Goal: Transaction & Acquisition: Purchase product/service

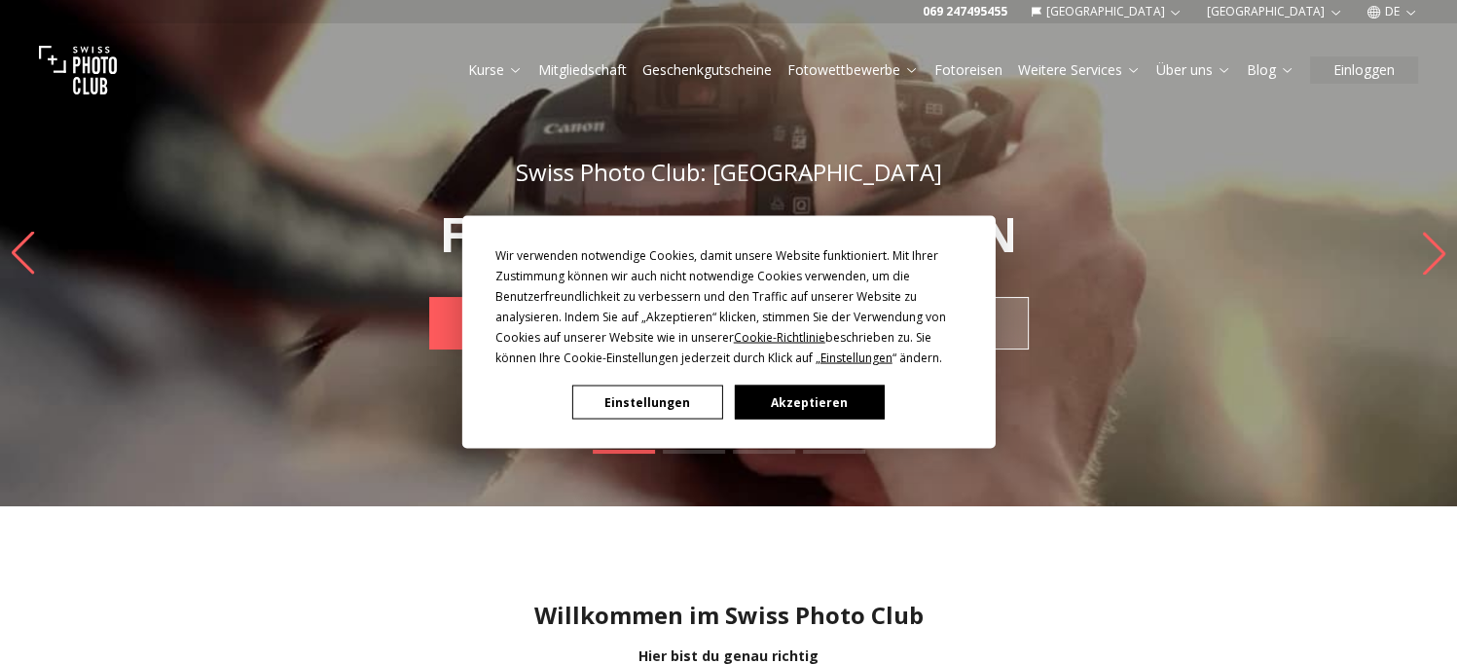
click at [672, 417] on button "Einstellungen" at bounding box center [647, 402] width 150 height 34
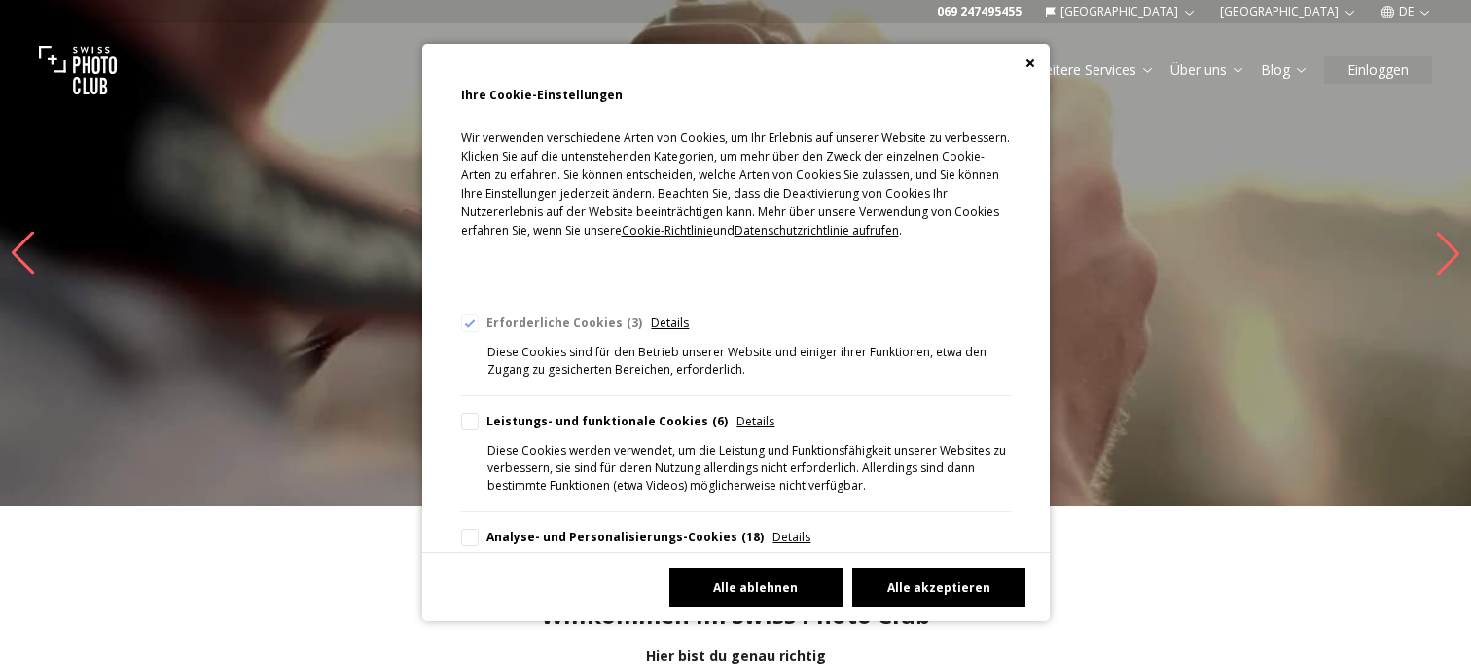
click at [763, 583] on button "Alle ablehnen" at bounding box center [756, 586] width 173 height 39
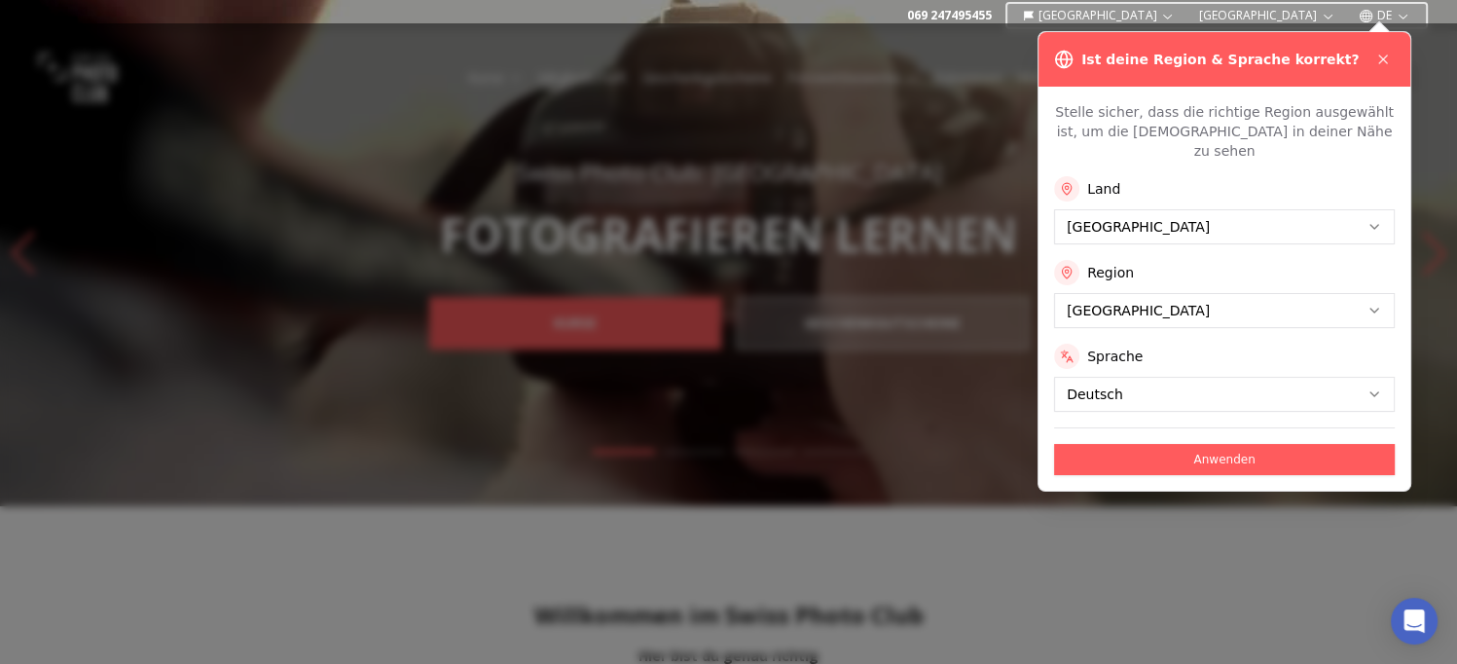
click at [1113, 444] on button "Anwenden" at bounding box center [1224, 459] width 341 height 31
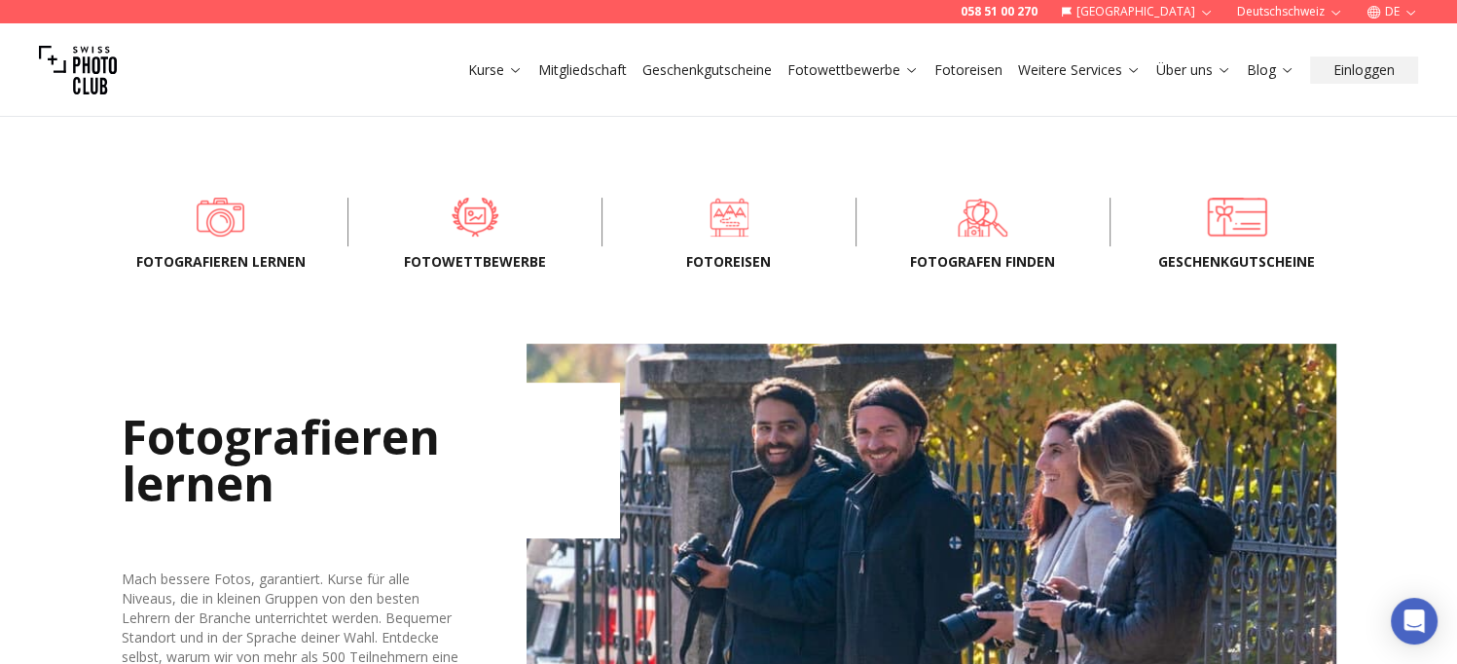
scroll to position [586, 0]
click at [974, 222] on span at bounding box center [985, 216] width 194 height 58
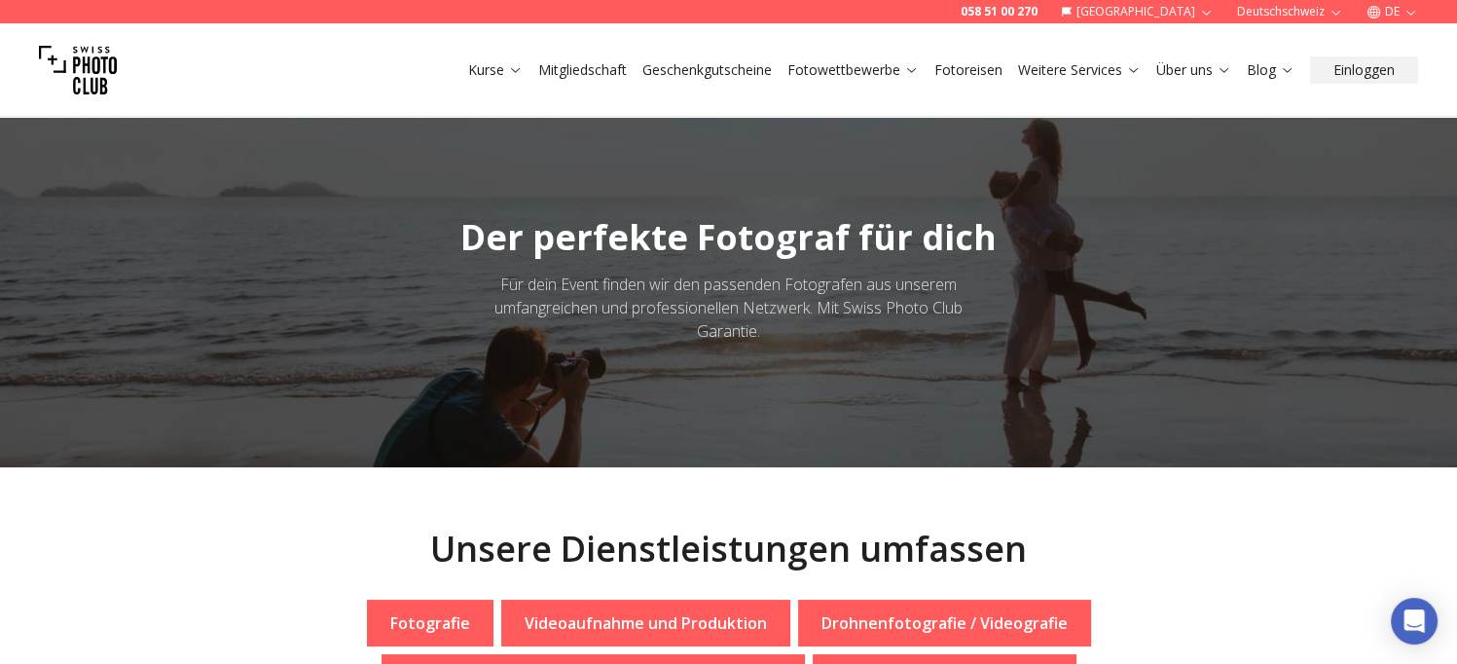
click at [553, 75] on link "Mitgliedschaft" at bounding box center [582, 69] width 89 height 19
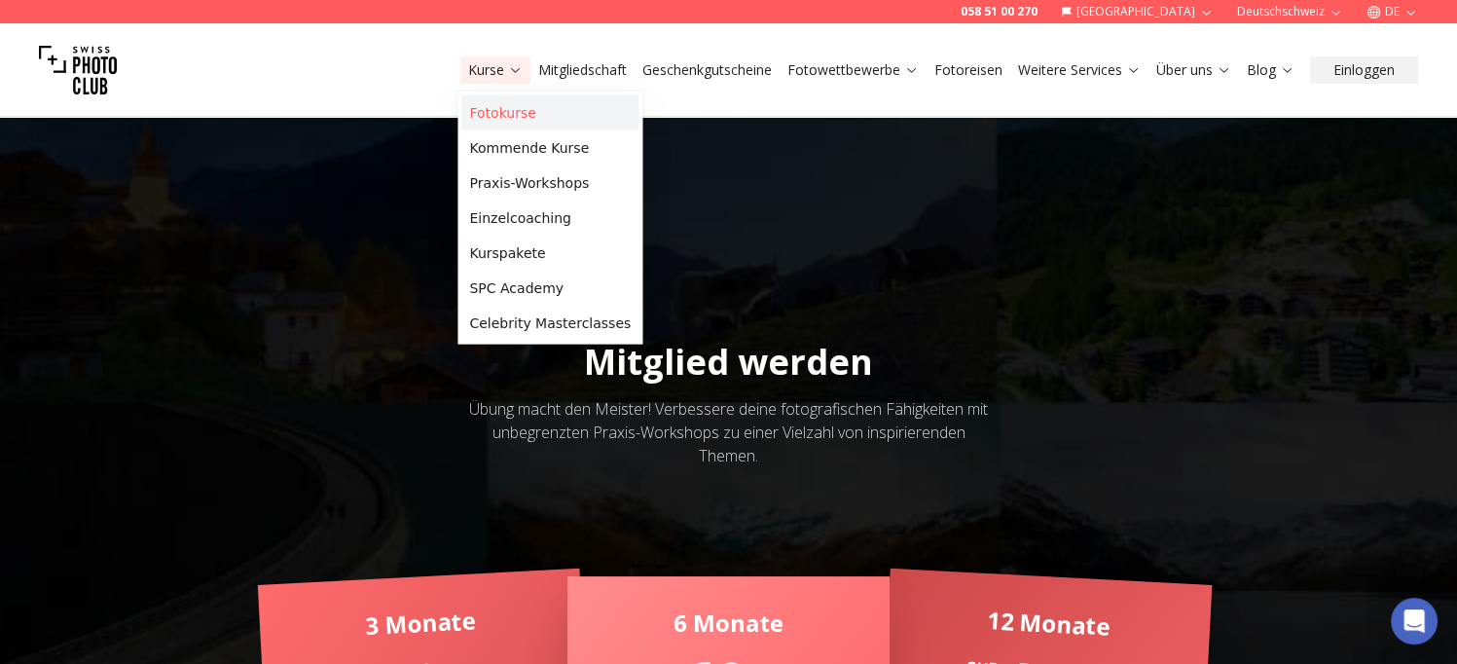
click at [504, 112] on link "Fotokurse" at bounding box center [549, 112] width 177 height 35
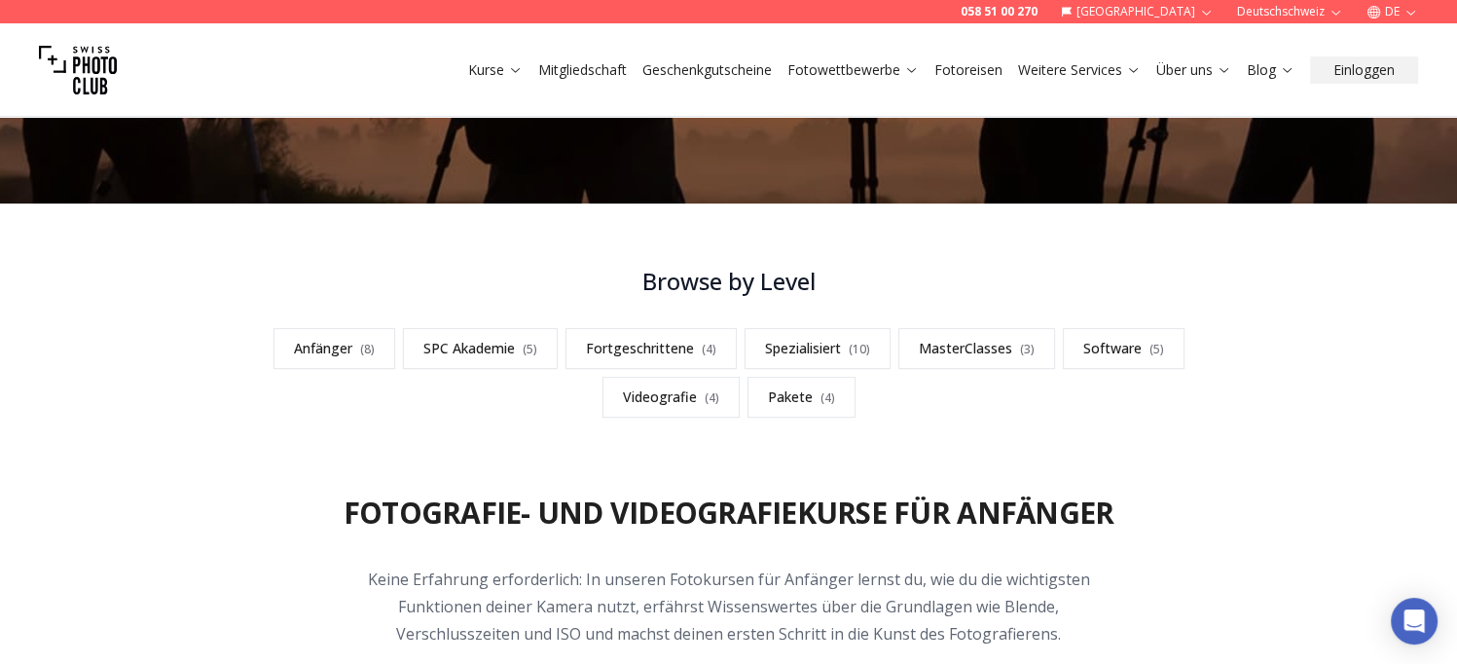
scroll to position [428, 0]
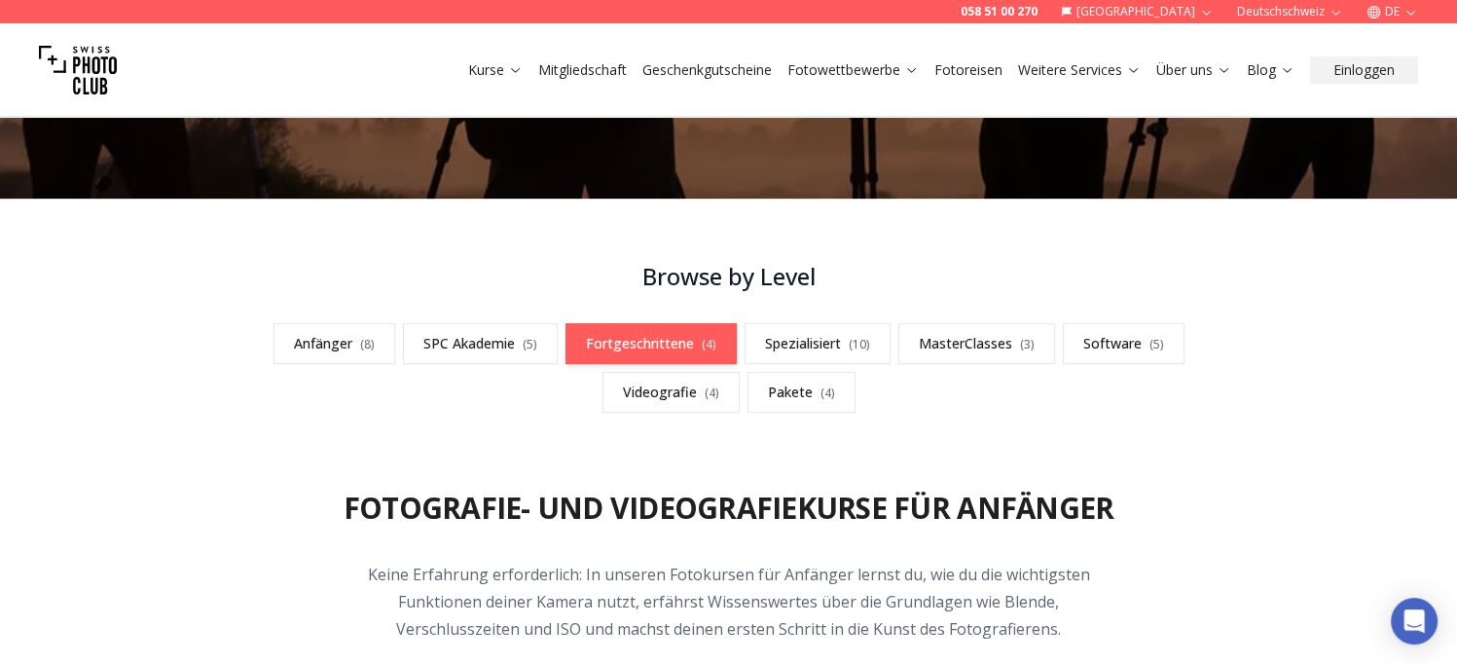
click at [673, 341] on link "Fortgeschrittene ( 4 )" at bounding box center [650, 343] width 171 height 41
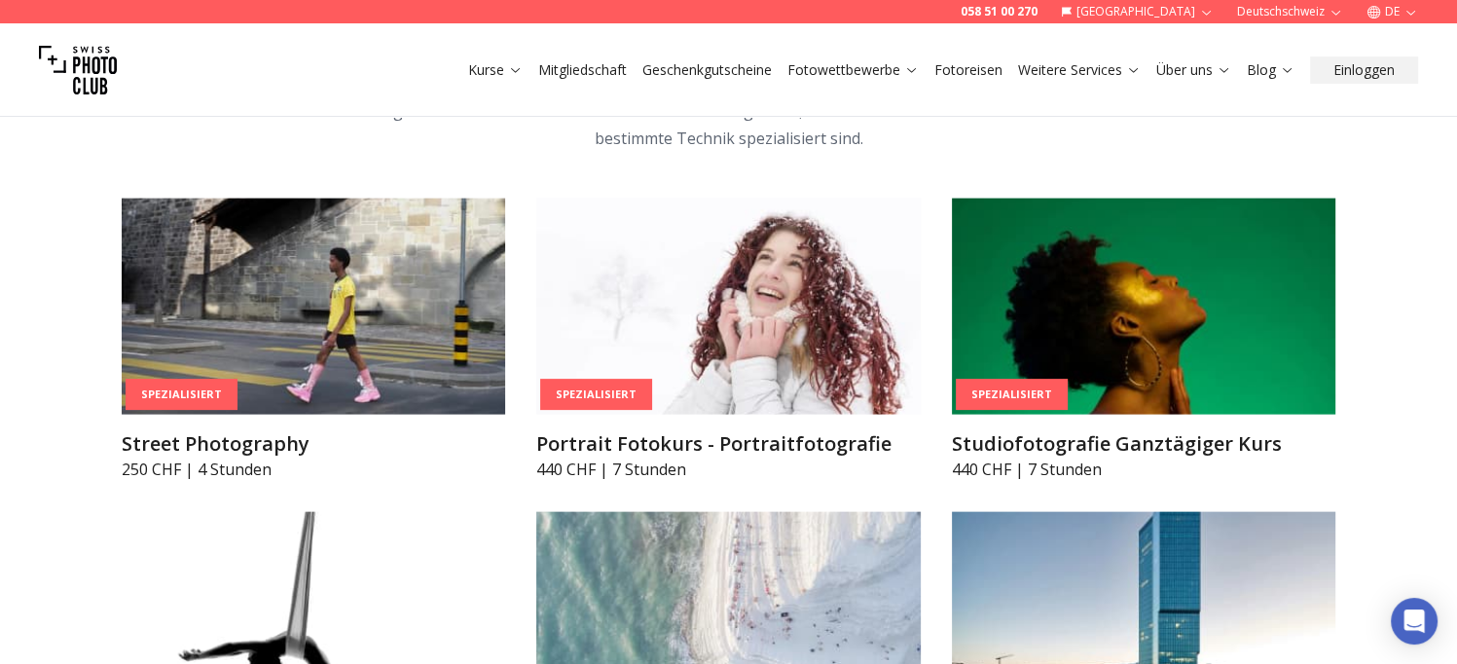
scroll to position [4094, 0]
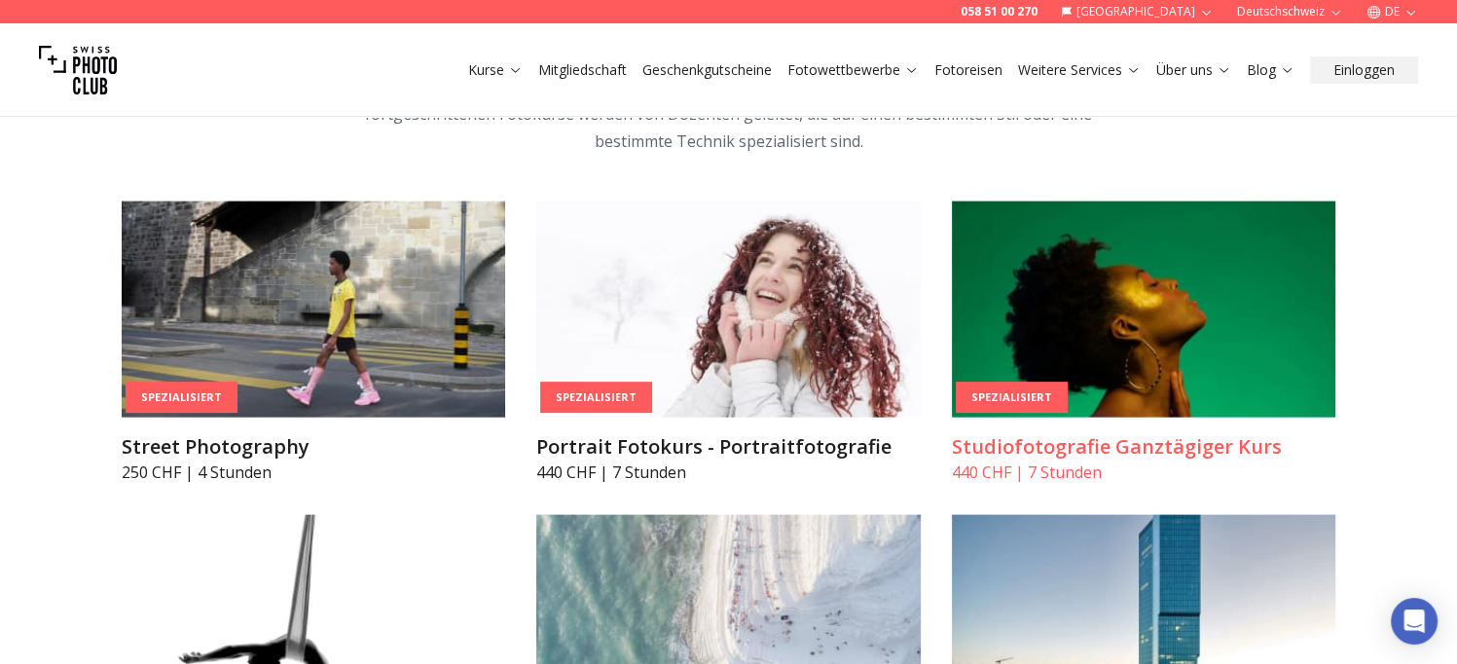
click at [1065, 446] on h3 "Studiofotografie Ganztägiger Kurs" at bounding box center [1144, 446] width 384 height 27
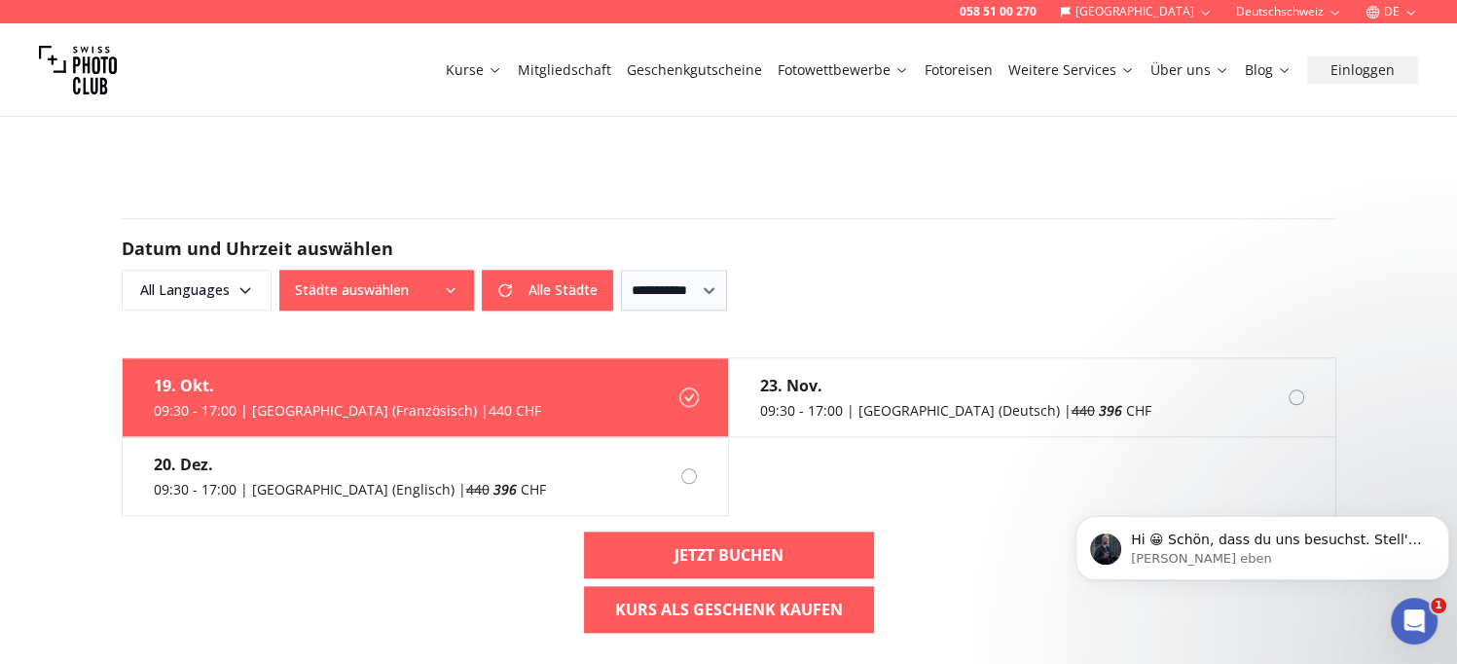
scroll to position [1907, 0]
click at [1296, 389] on div at bounding box center [1296, 397] width 16 height 16
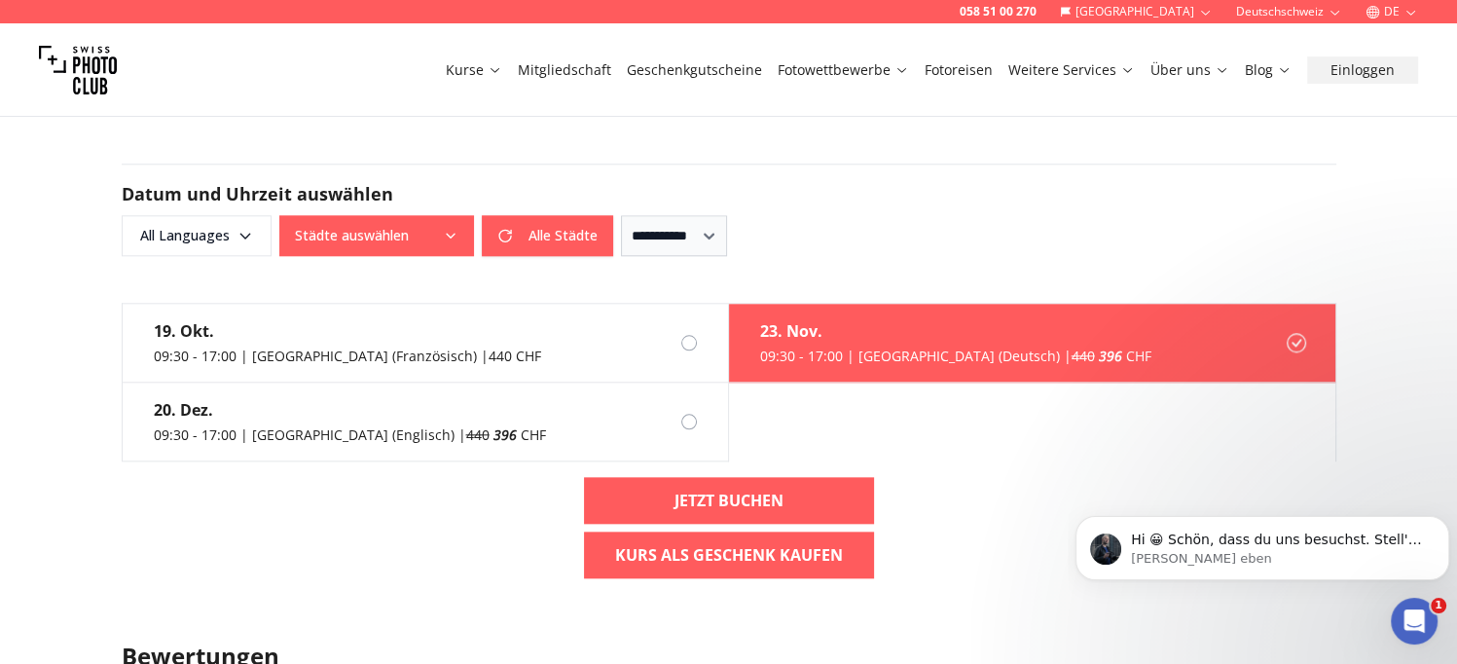
scroll to position [1961, 0]
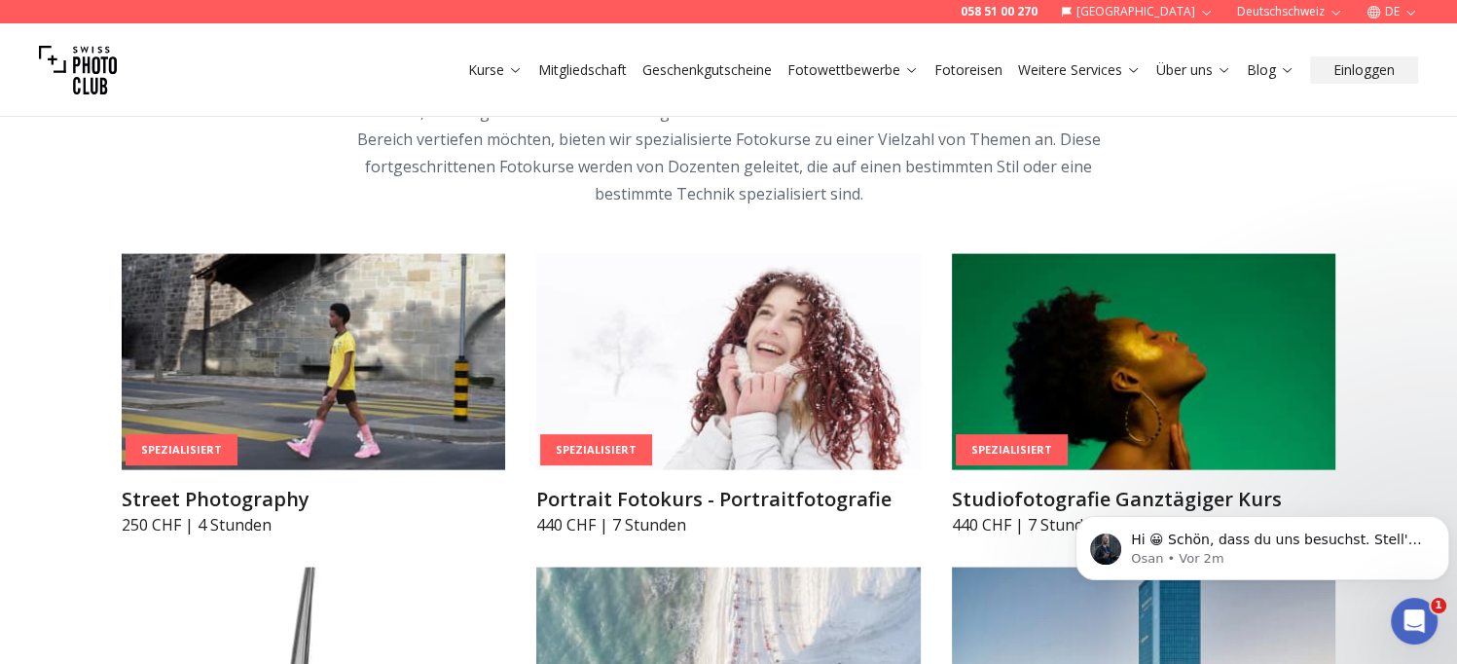
scroll to position [4077, 0]
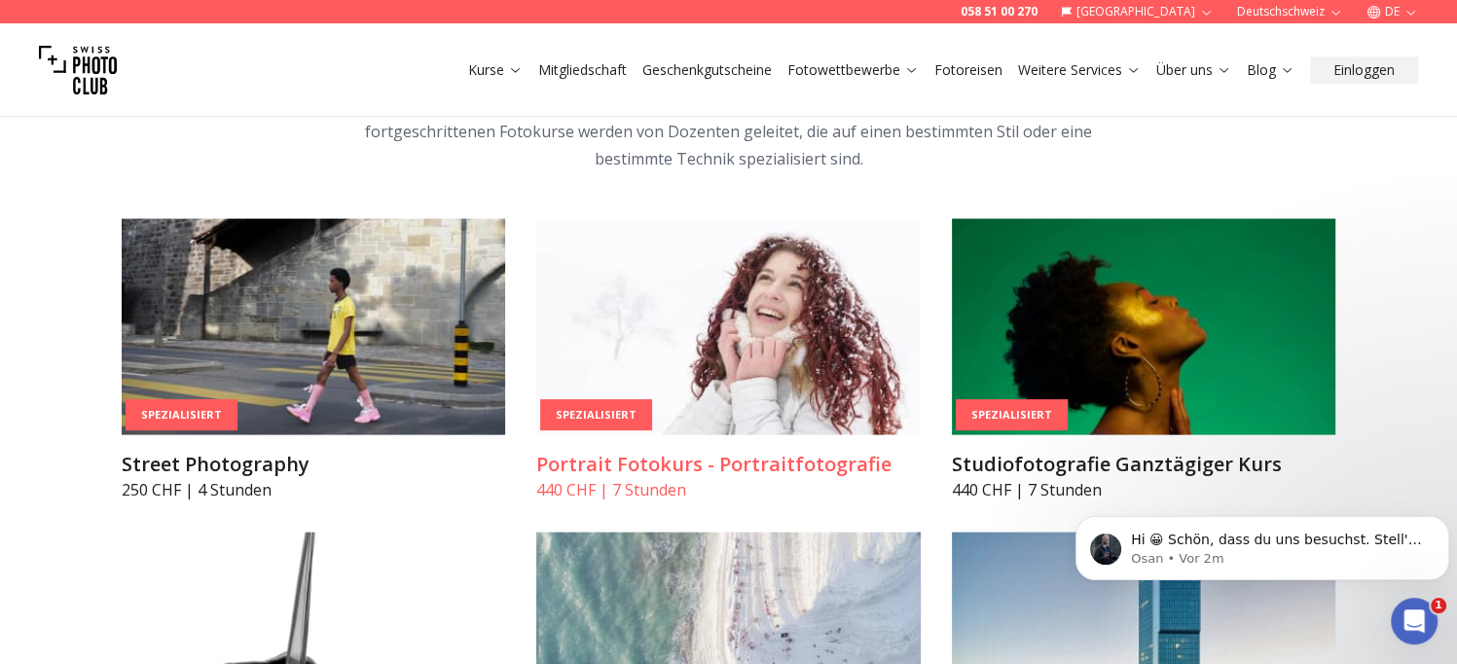
click at [777, 334] on img at bounding box center [728, 327] width 384 height 216
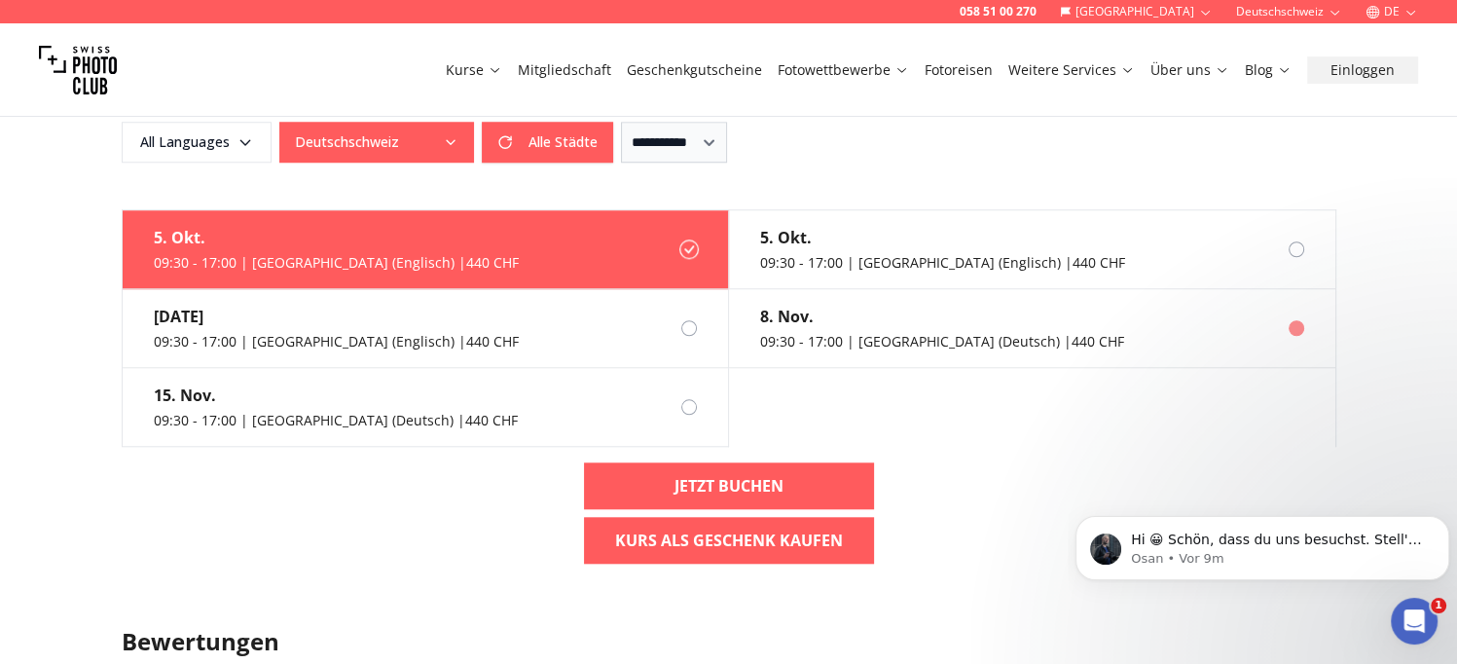
scroll to position [1708, 0]
click at [725, 136] on select "**********" at bounding box center [674, 143] width 106 height 41
click at [621, 123] on select "**********" at bounding box center [674, 143] width 106 height 41
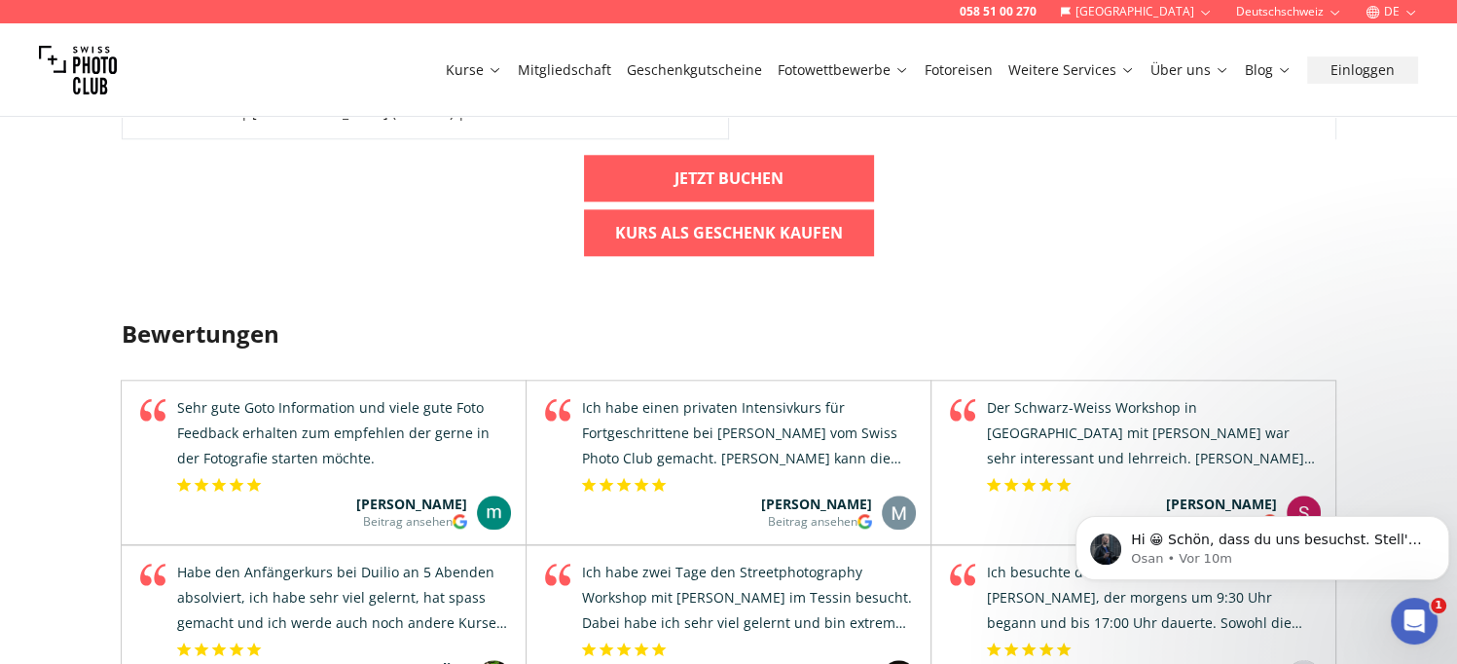
scroll to position [2018, 0]
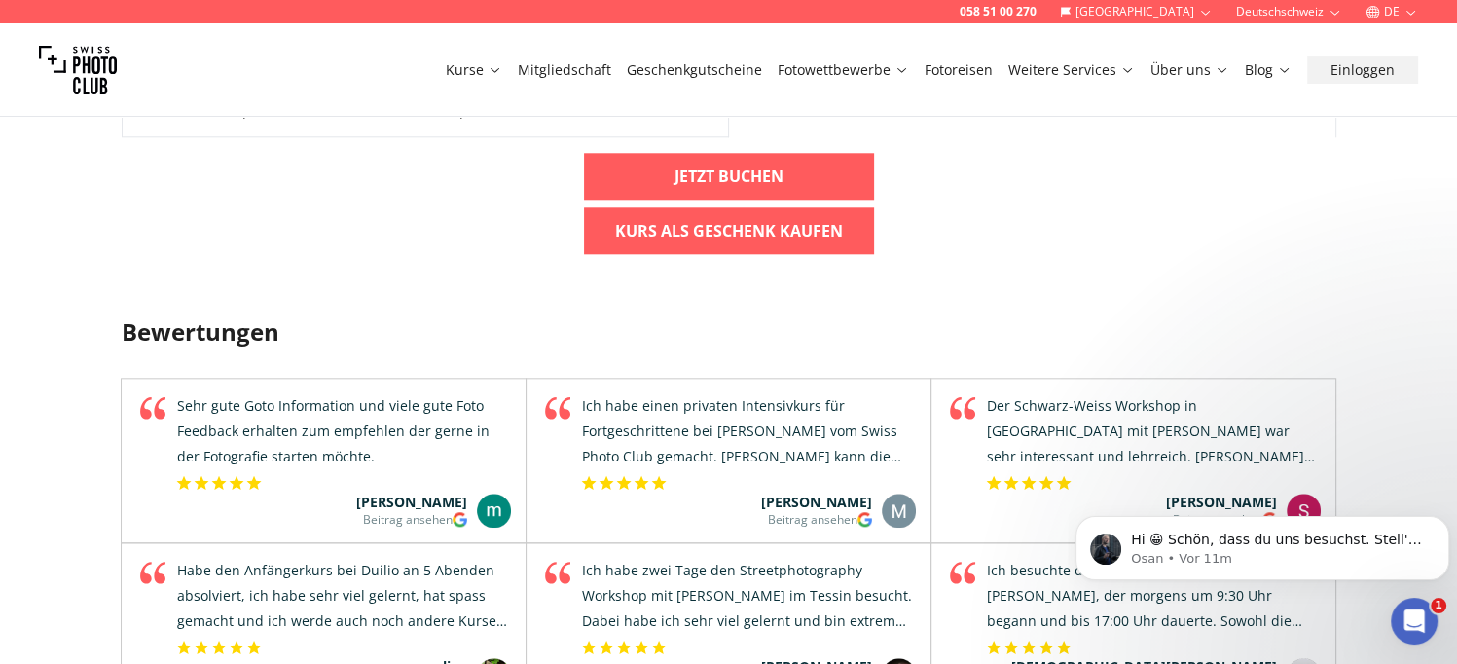
click at [704, 70] on link "Geschenkgutscheine" at bounding box center [694, 69] width 135 height 19
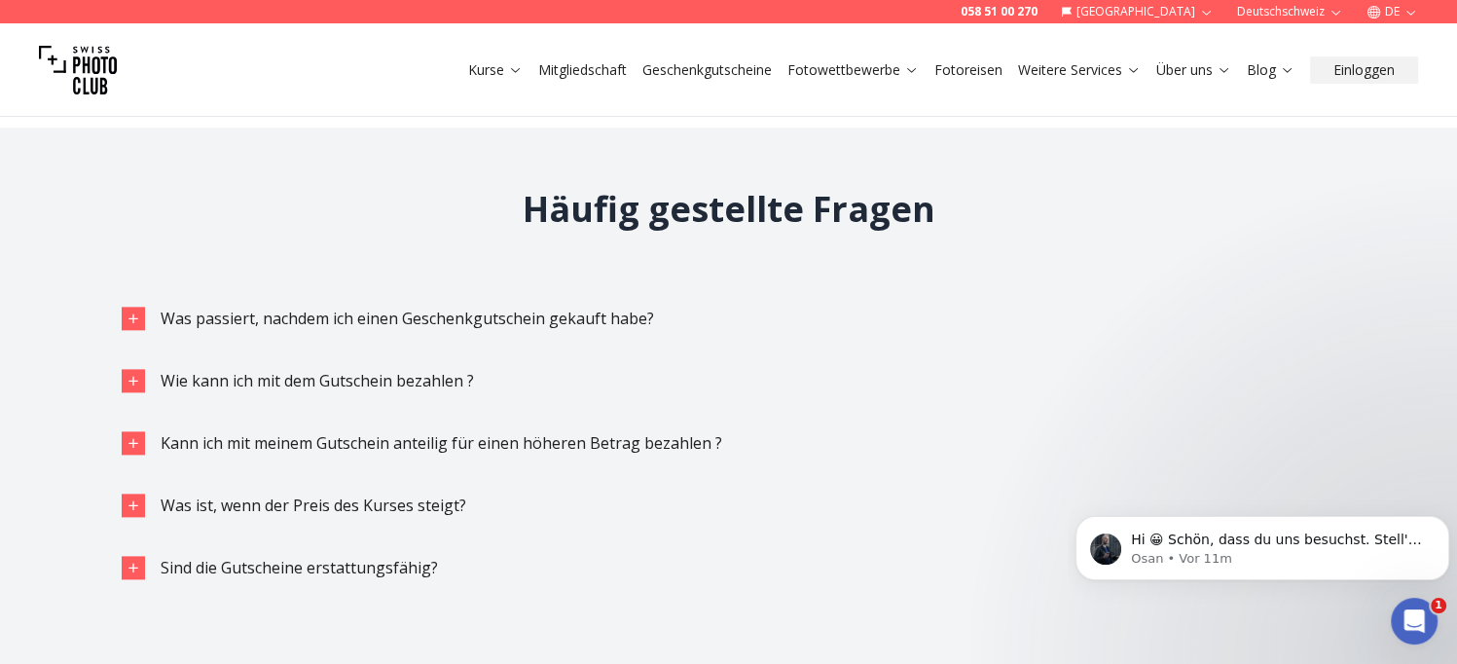
scroll to position [2271, 0]
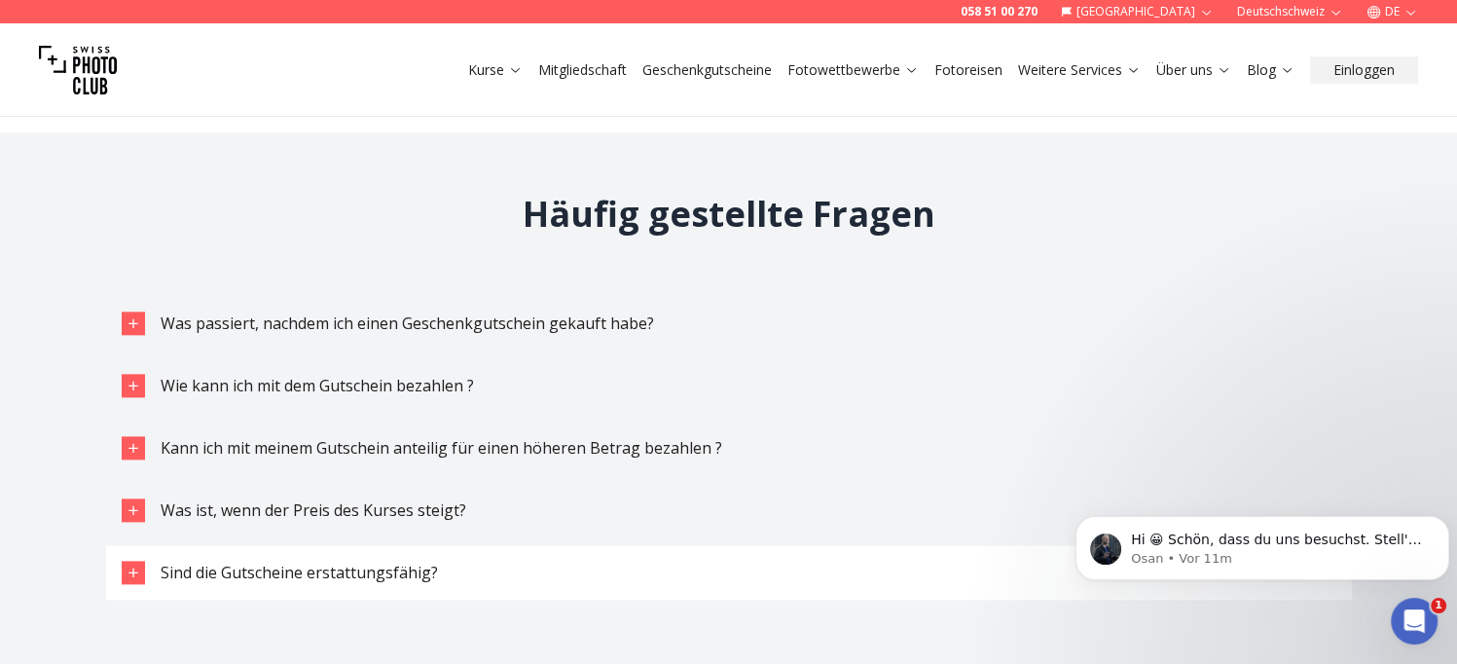
click at [126, 564] on icon "button" at bounding box center [134, 572] width 16 height 16
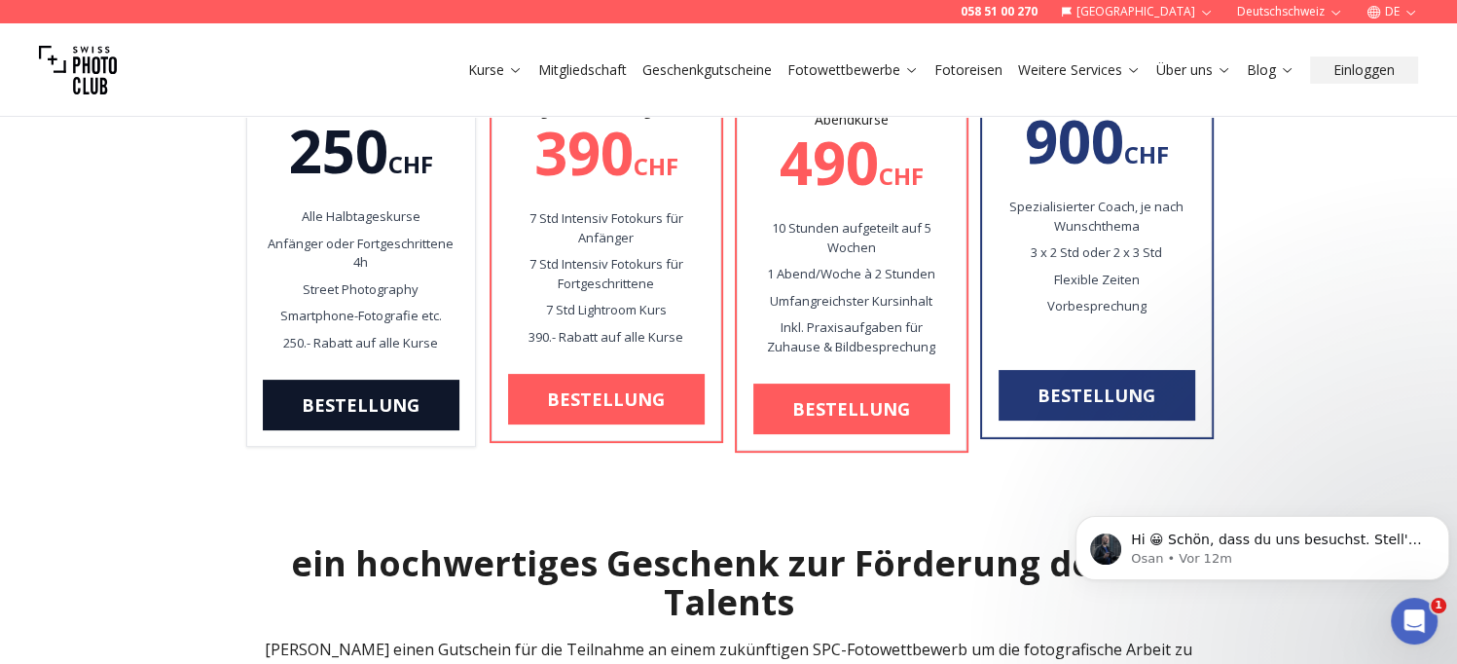
scroll to position [0, 0]
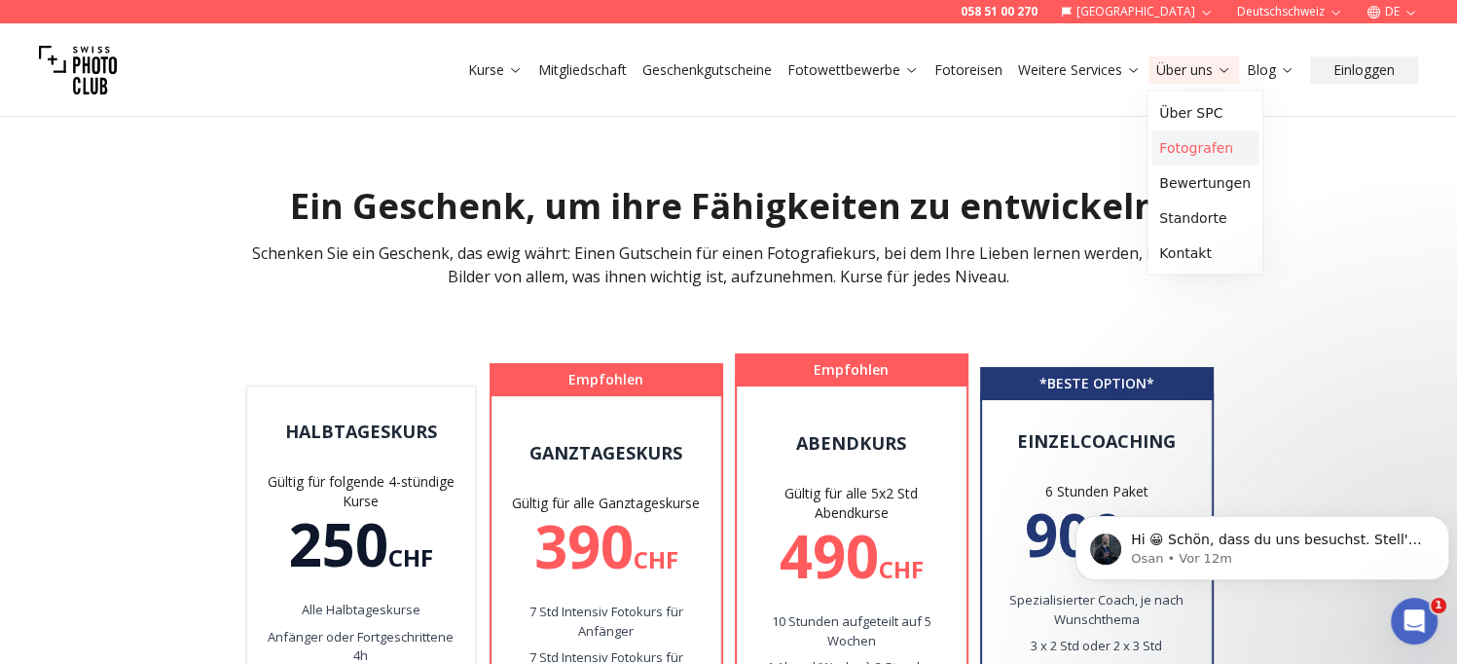
click at [1183, 142] on link "Fotografen" at bounding box center [1204, 147] width 107 height 35
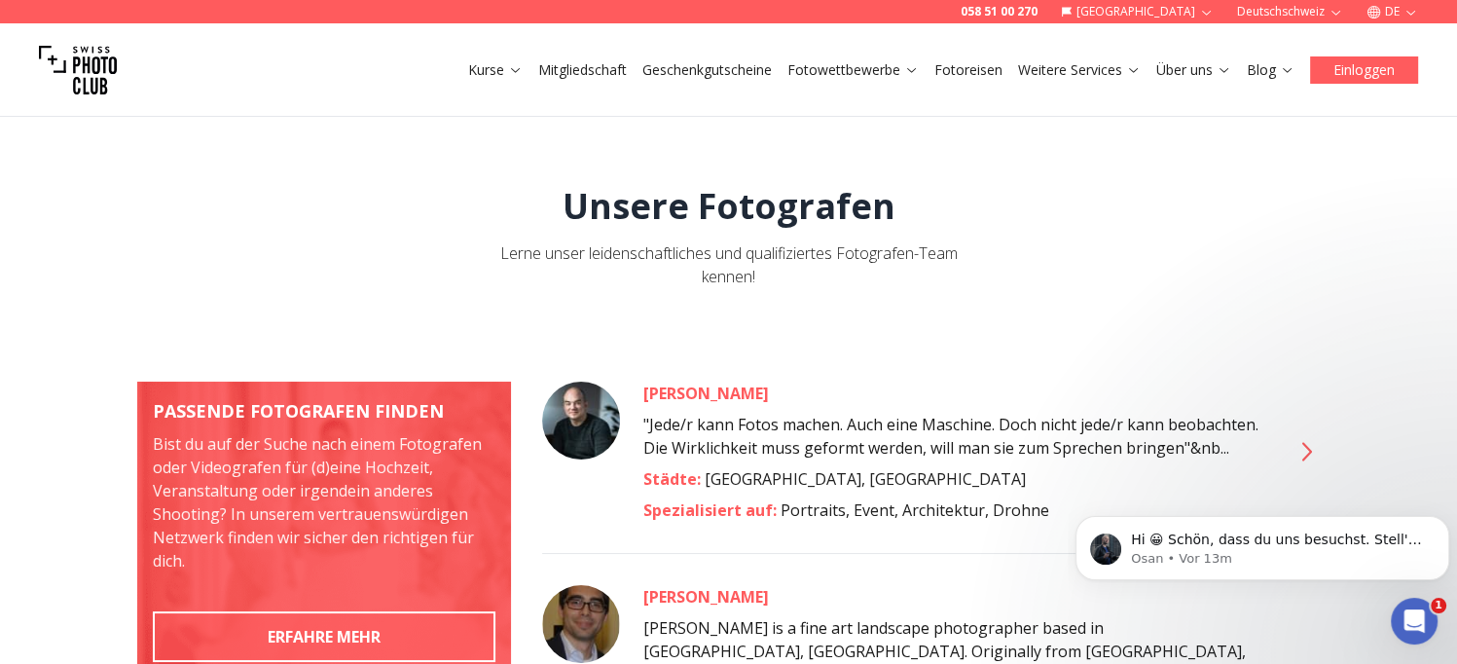
click at [1366, 77] on button "Einloggen" at bounding box center [1364, 69] width 108 height 27
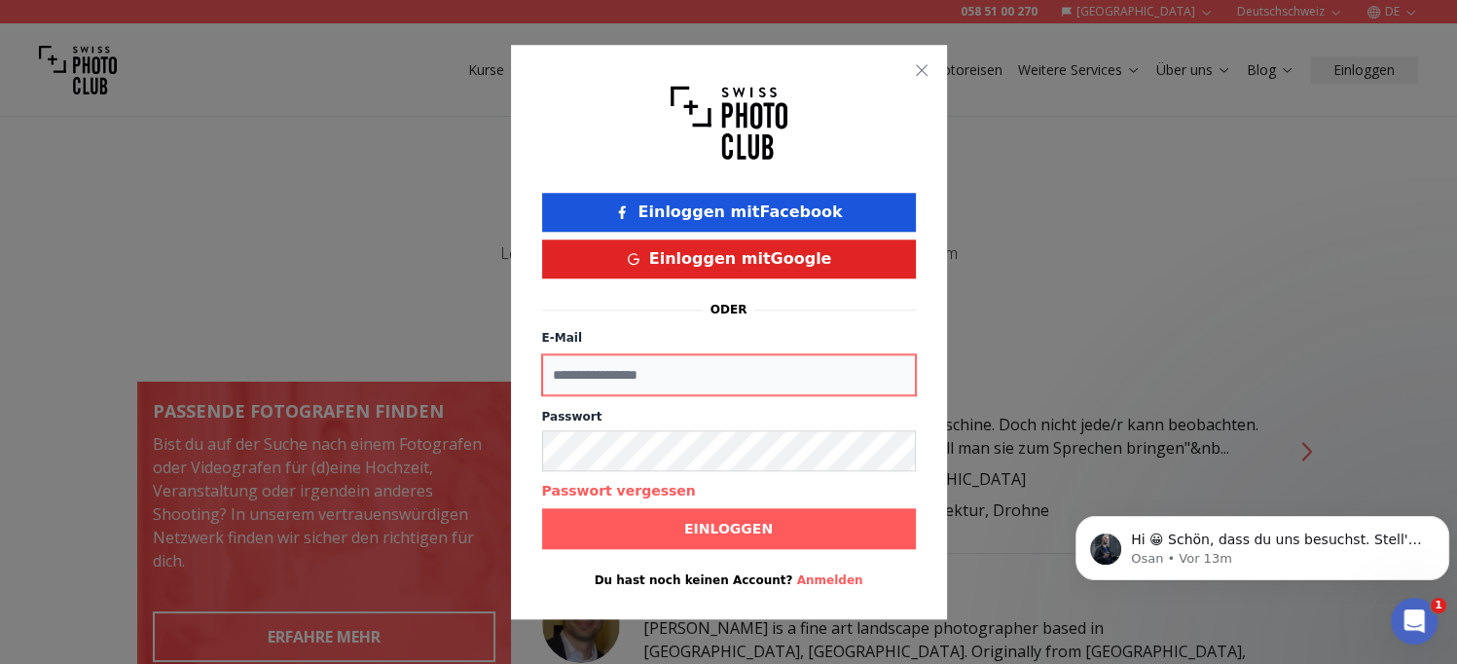
click at [681, 368] on input "E-Mail" at bounding box center [729, 374] width 374 height 41
type input "**********"
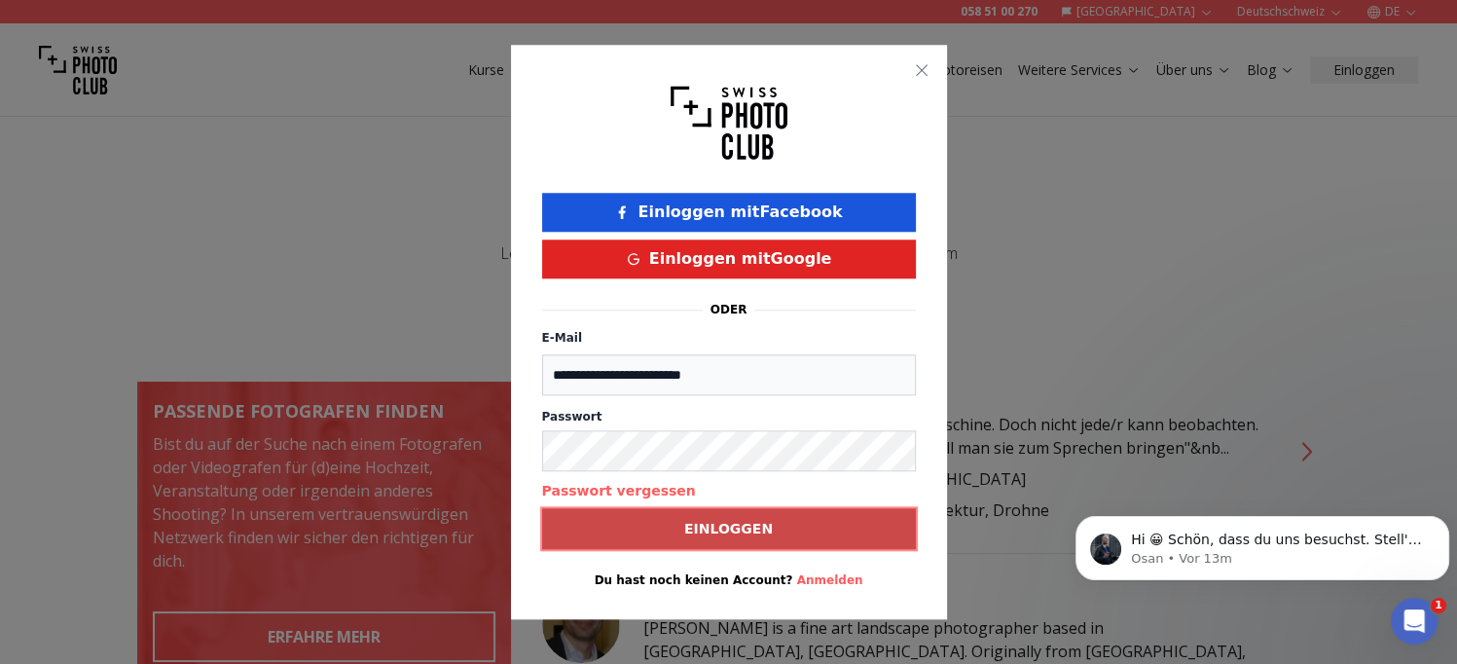
click at [670, 535] on button "Einloggen" at bounding box center [729, 528] width 374 height 41
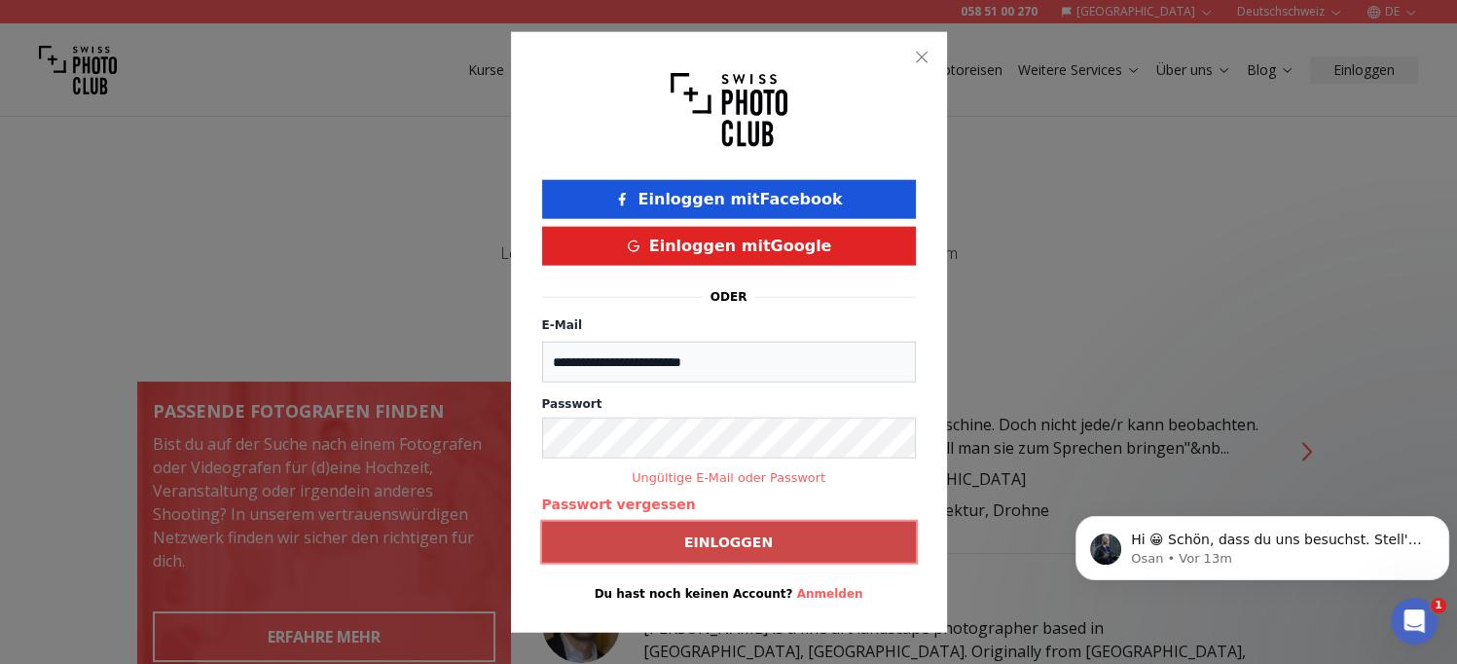
click at [730, 537] on b "Einloggen" at bounding box center [728, 540] width 89 height 19
click at [925, 53] on icon "button" at bounding box center [922, 58] width 16 height 16
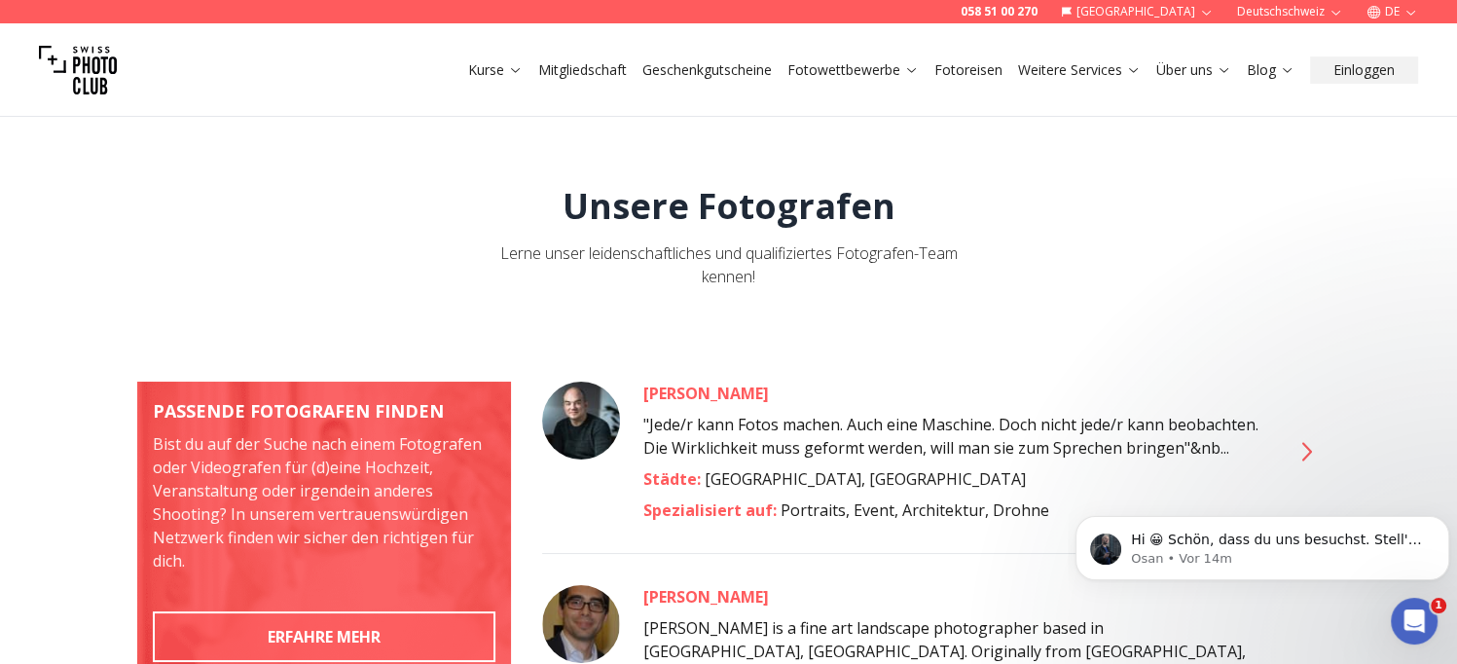
click at [719, 66] on link "Geschenkgutscheine" at bounding box center [706, 69] width 129 height 19
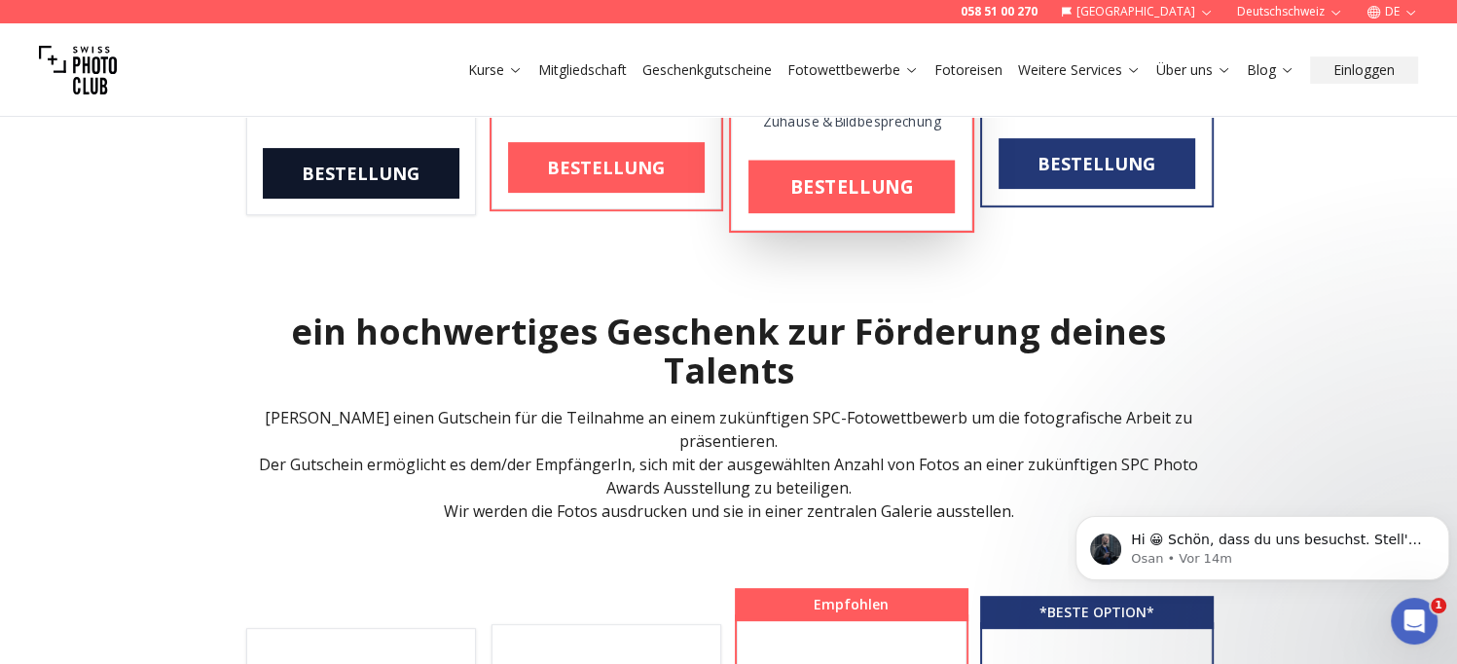
scroll to position [623, 0]
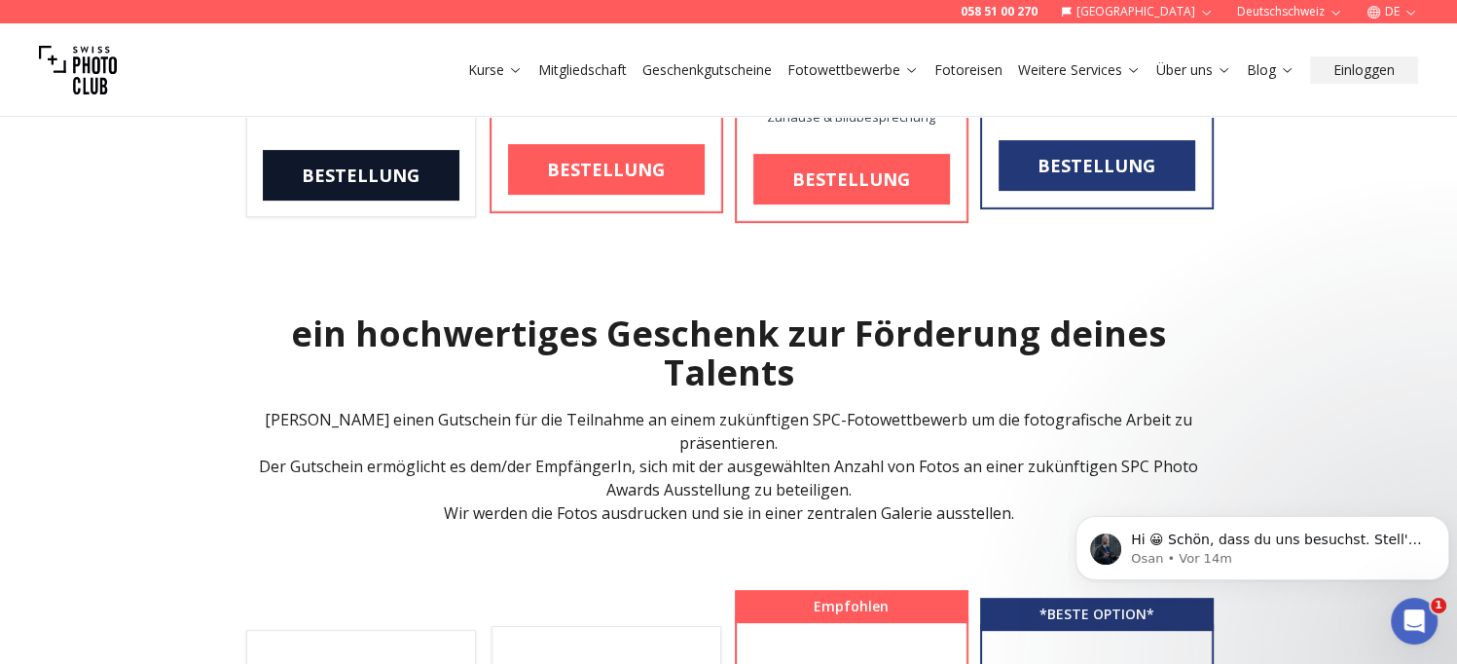
click at [1333, 267] on div "Ein Geschenk, um ihre Fähigkeiten zu entwickeln. Schenken Sie ein Geschenk, das…" at bounding box center [729, 626] width 1246 height 2310
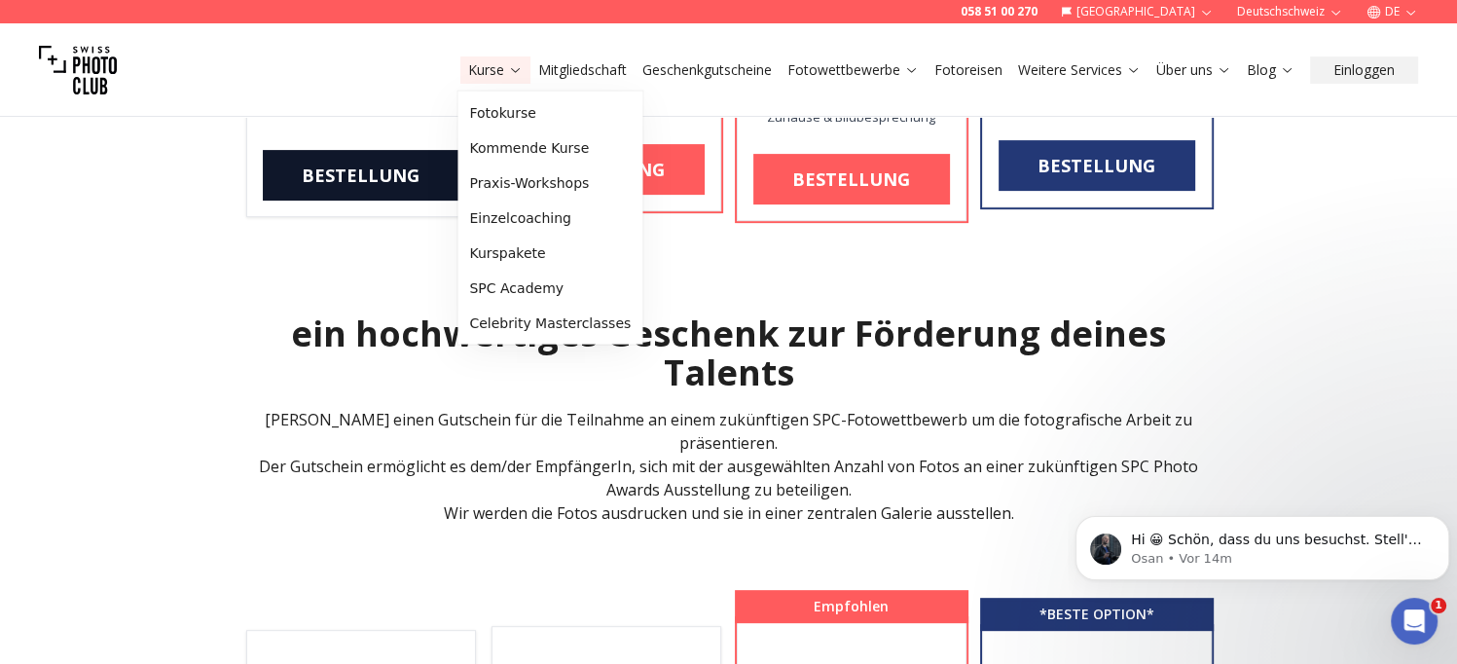
click at [503, 68] on link "Kurse" at bounding box center [495, 69] width 54 height 19
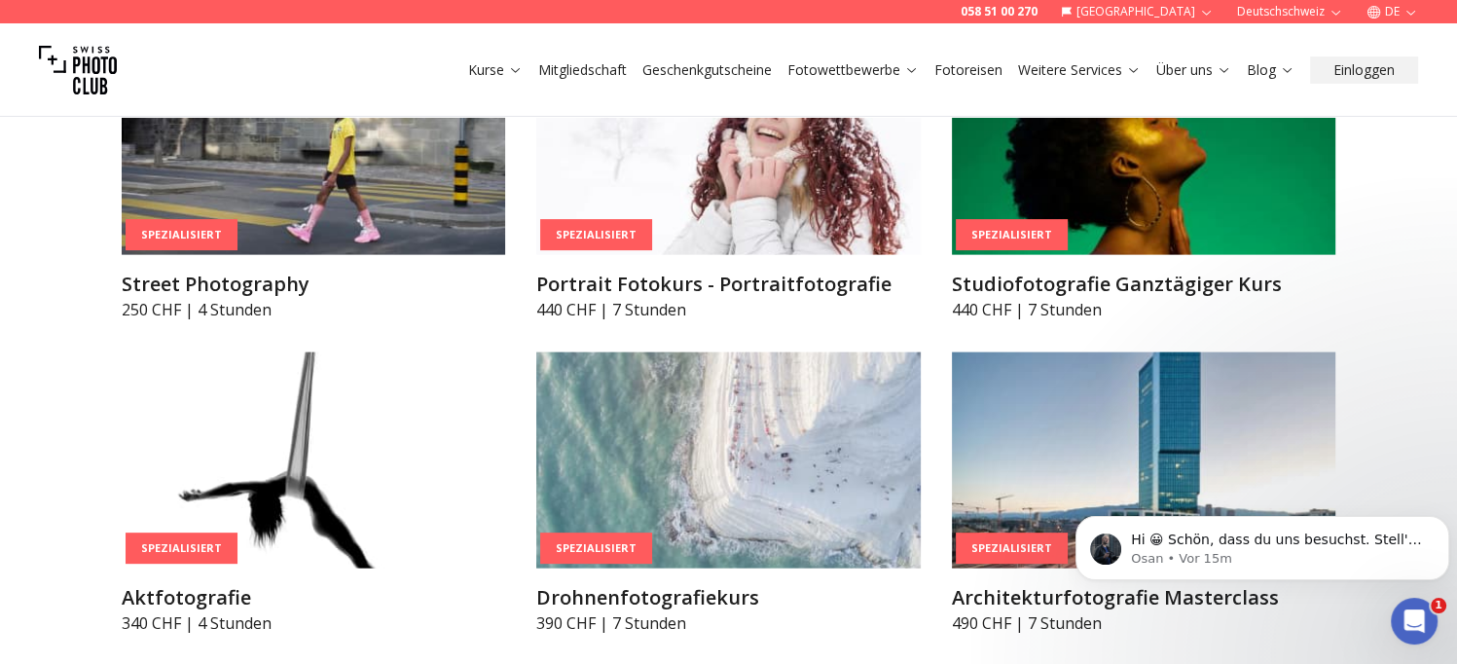
scroll to position [4258, 0]
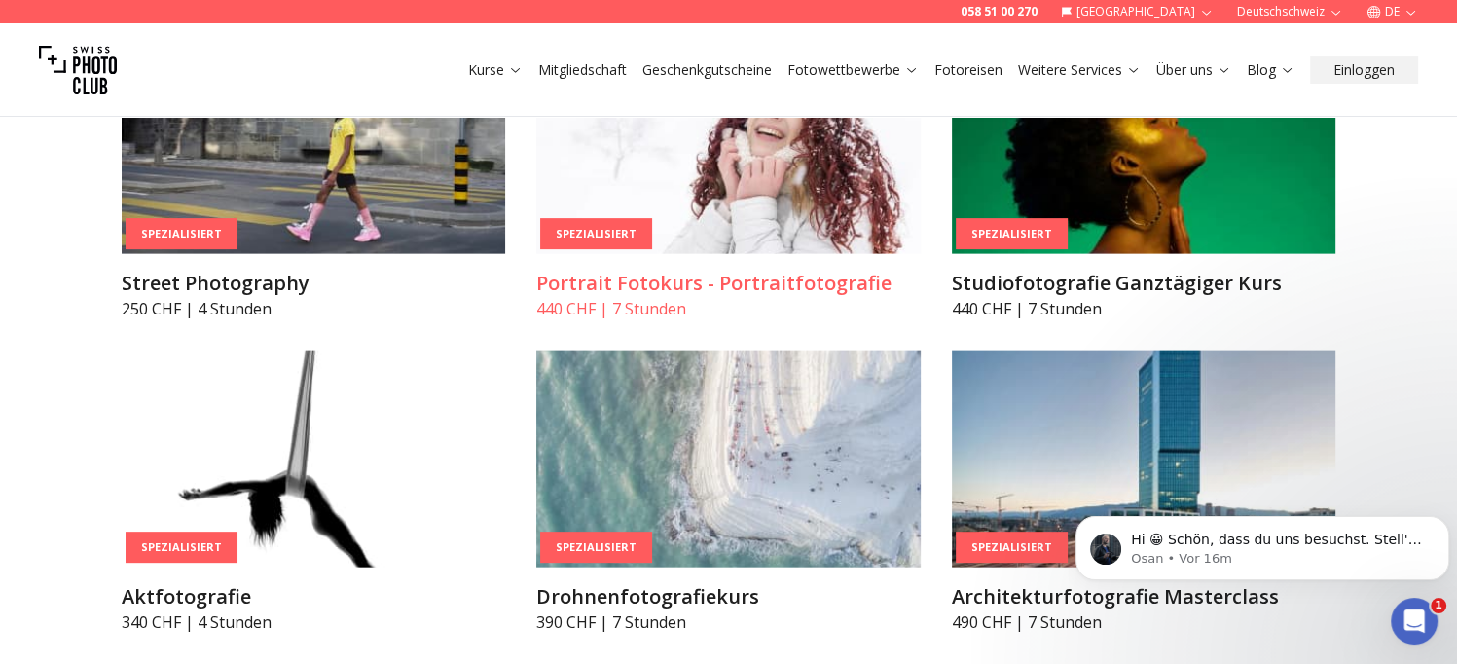
click at [767, 281] on h3 "Portrait Fotokurs - Portraitfotografie" at bounding box center [728, 283] width 384 height 27
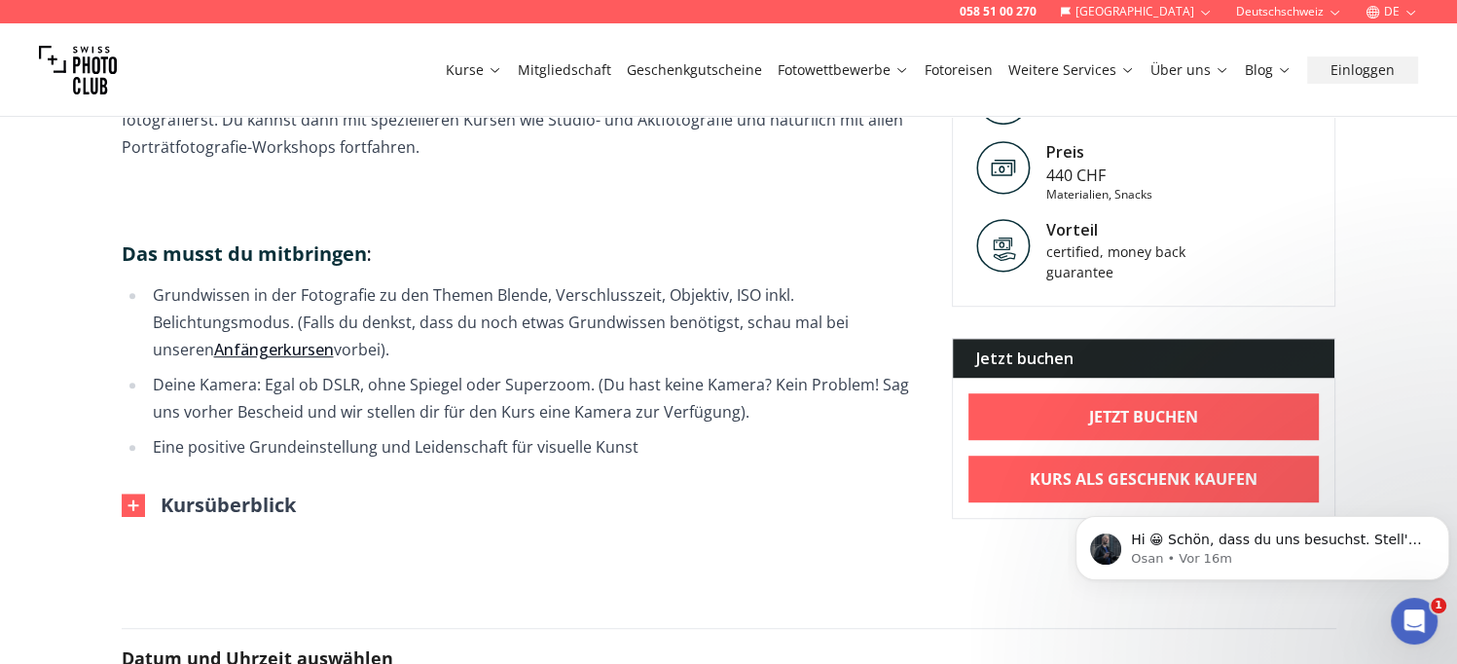
scroll to position [1155, 0]
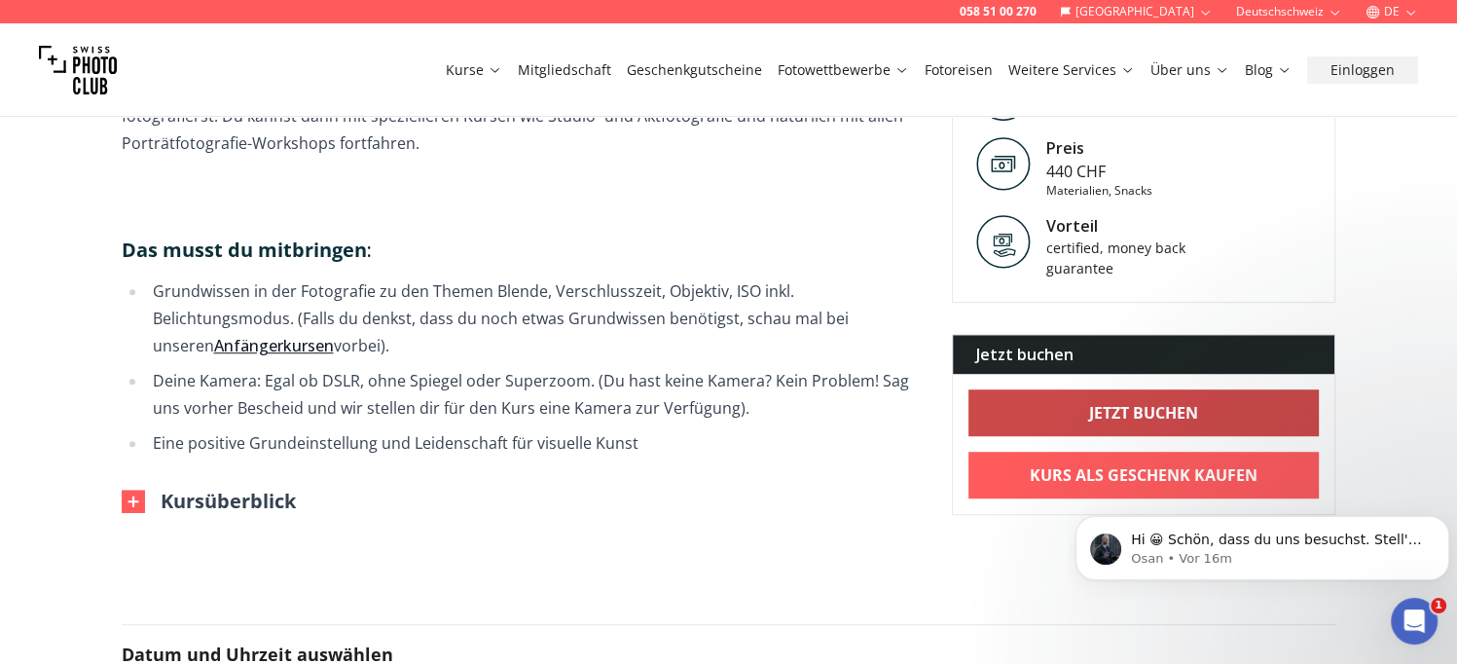
click at [1098, 407] on b "Jetzt buchen" at bounding box center [1143, 412] width 109 height 23
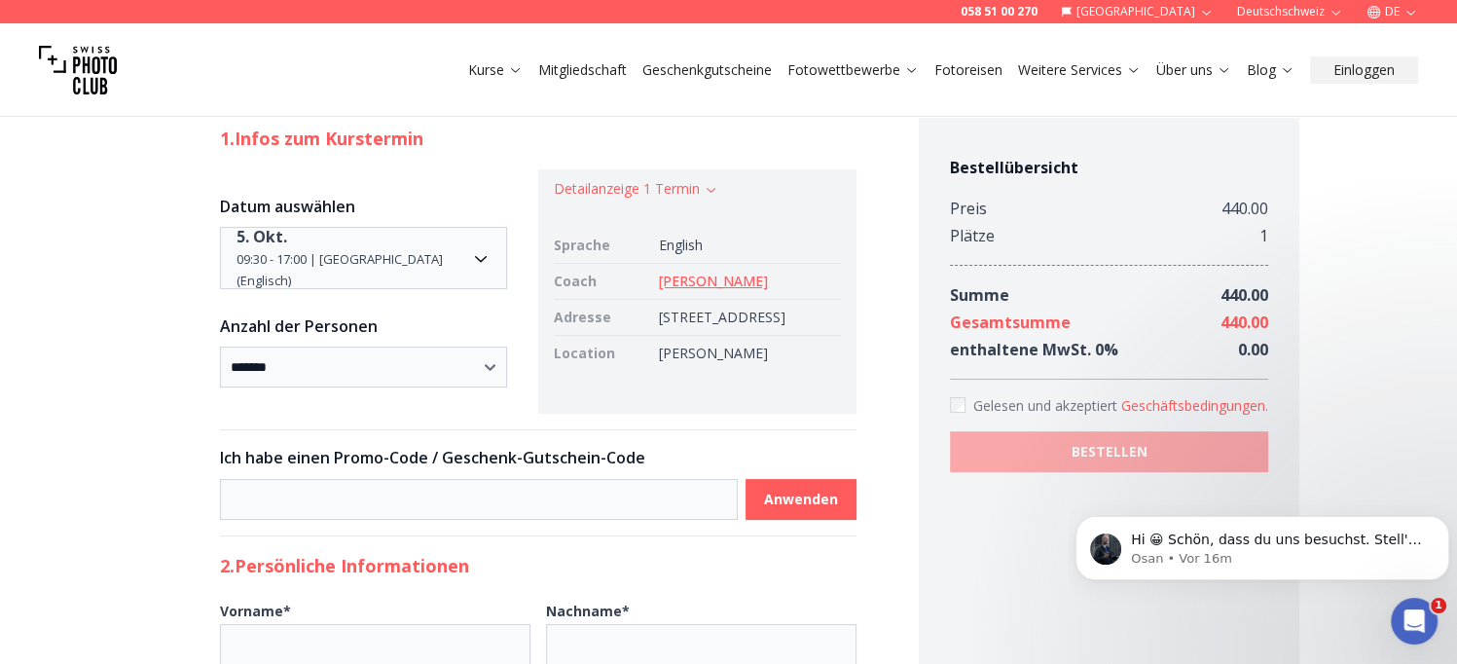
scroll to position [186, 0]
click at [616, 519] on input at bounding box center [479, 498] width 518 height 41
type input "**********"
click at [792, 508] on b "Anwenden" at bounding box center [801, 498] width 74 height 19
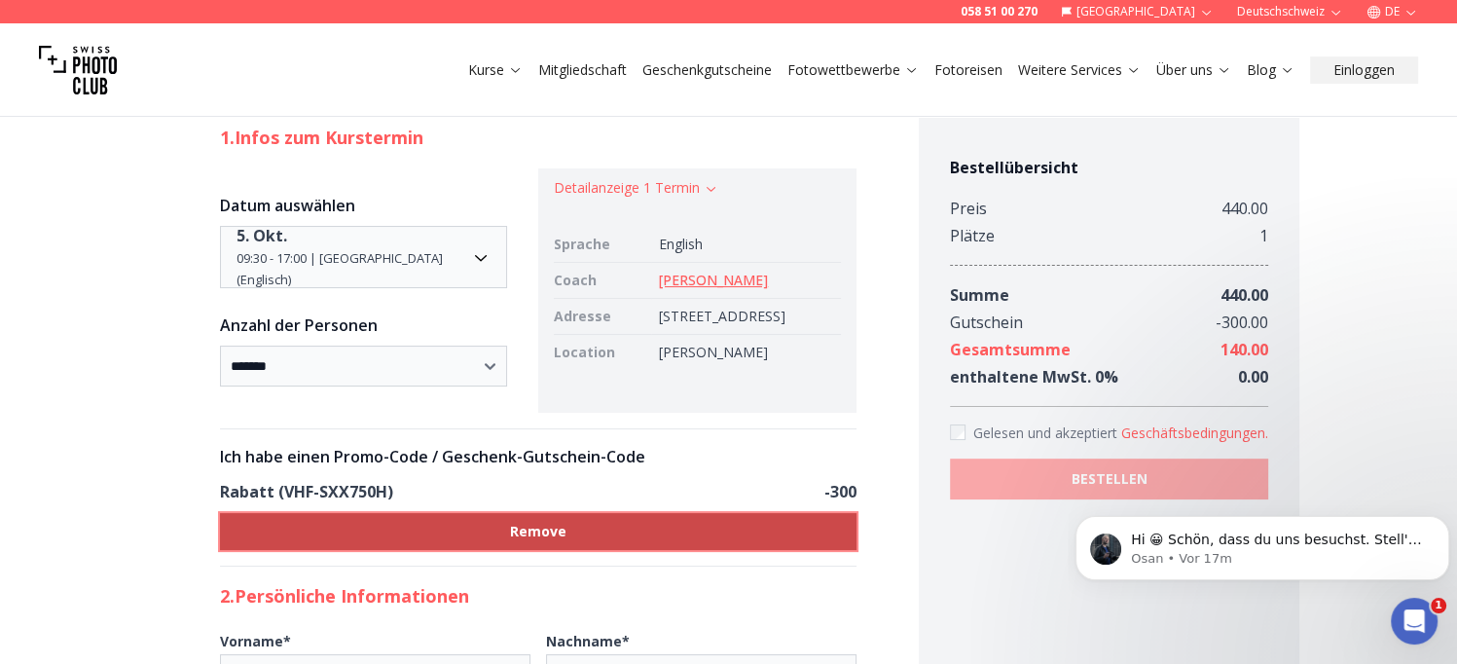
click at [782, 546] on button "Remove" at bounding box center [538, 531] width 636 height 37
